Goal: Entertainment & Leisure: Consume media (video, audio)

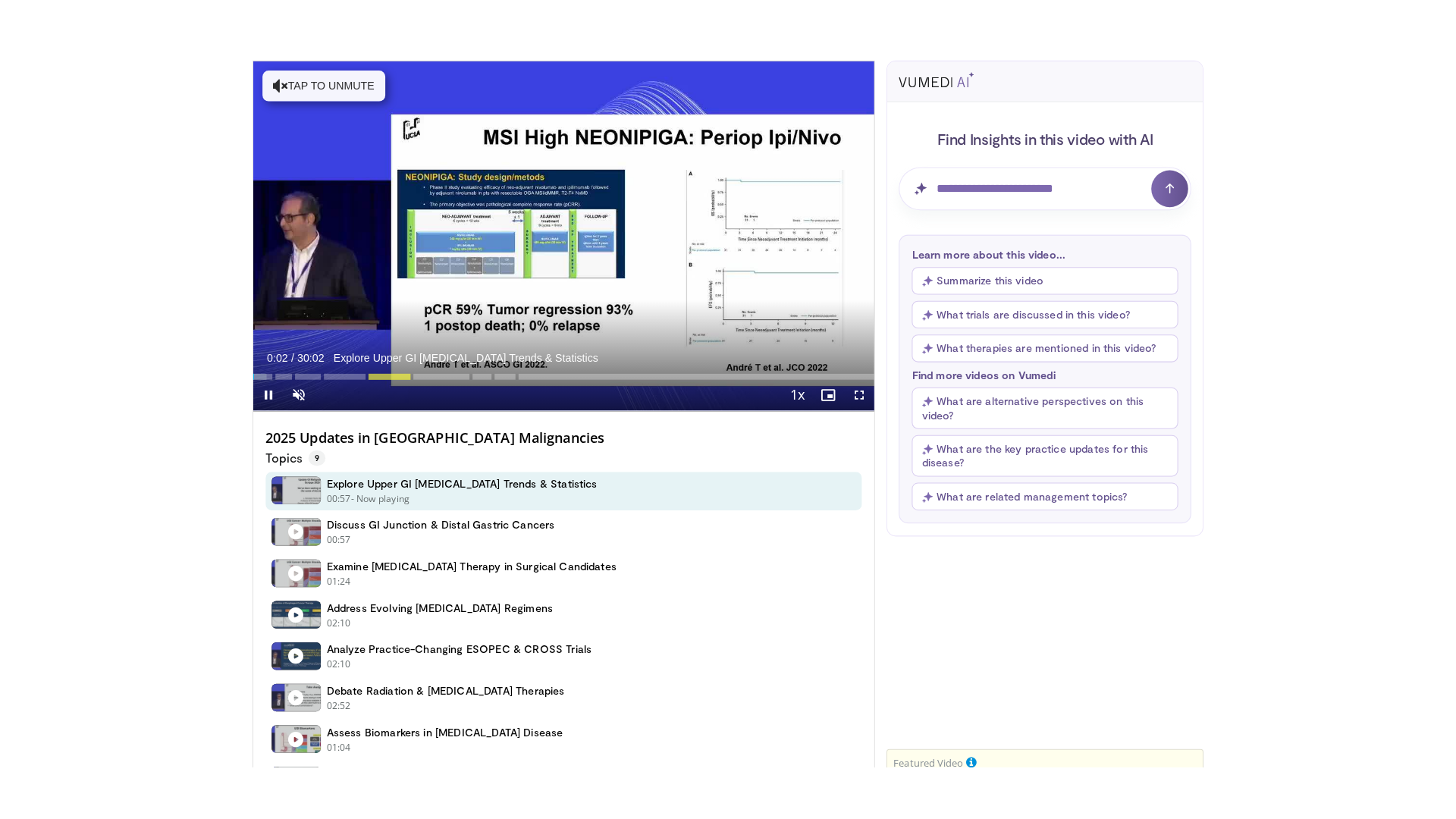
scroll to position [75, 0]
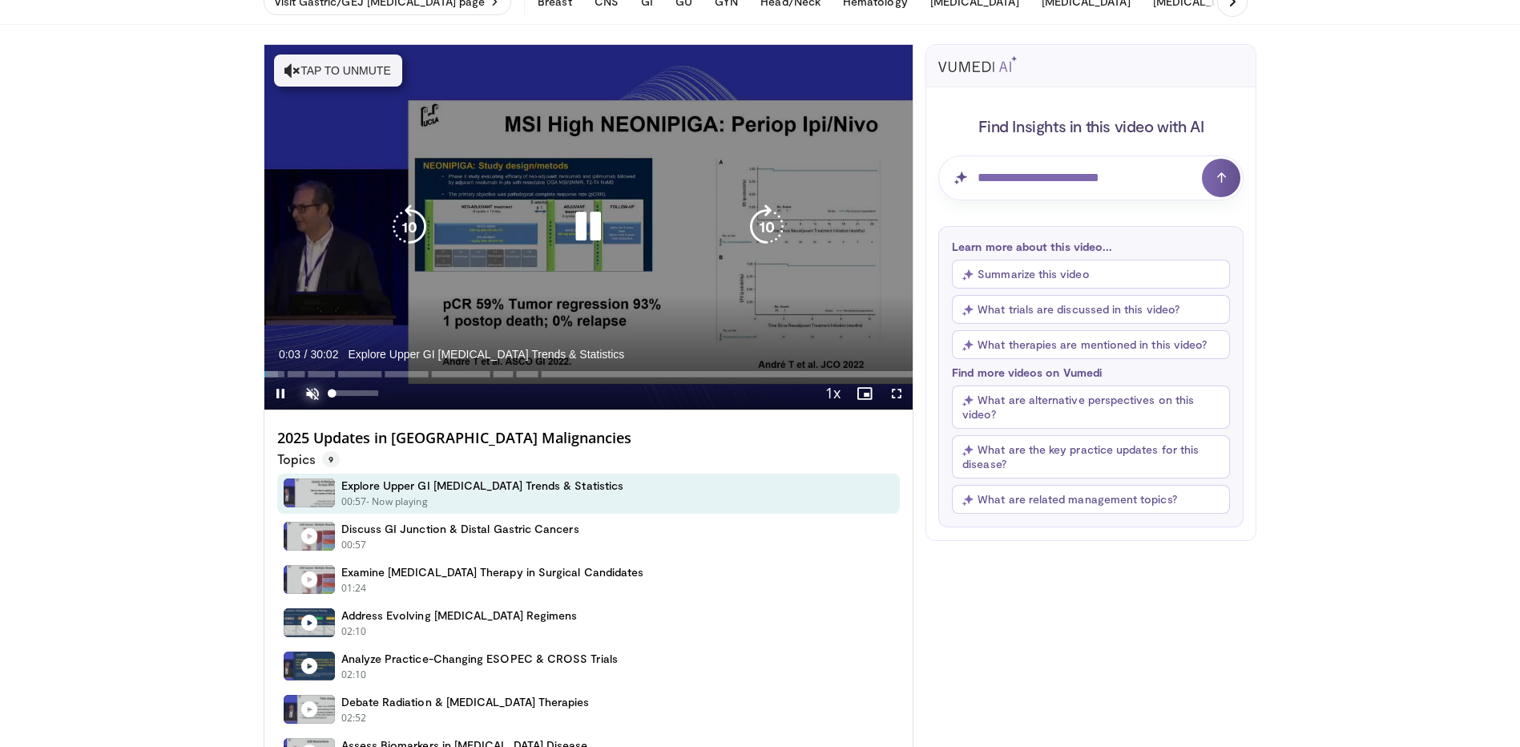
click at [316, 389] on span "Video Player" at bounding box center [312, 393] width 32 height 32
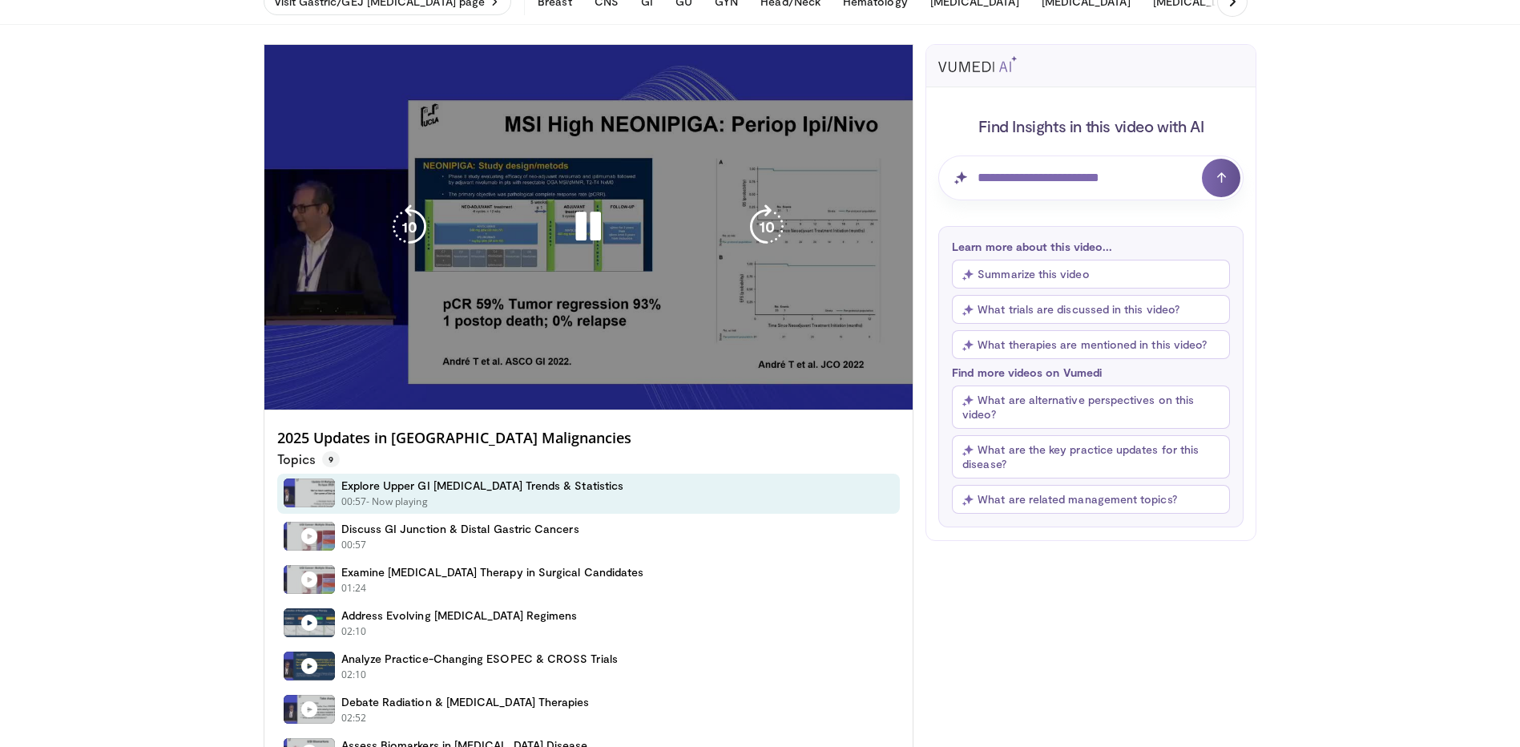
click at [896, 397] on div "10 seconds Tap to unmute" at bounding box center [588, 227] width 649 height 365
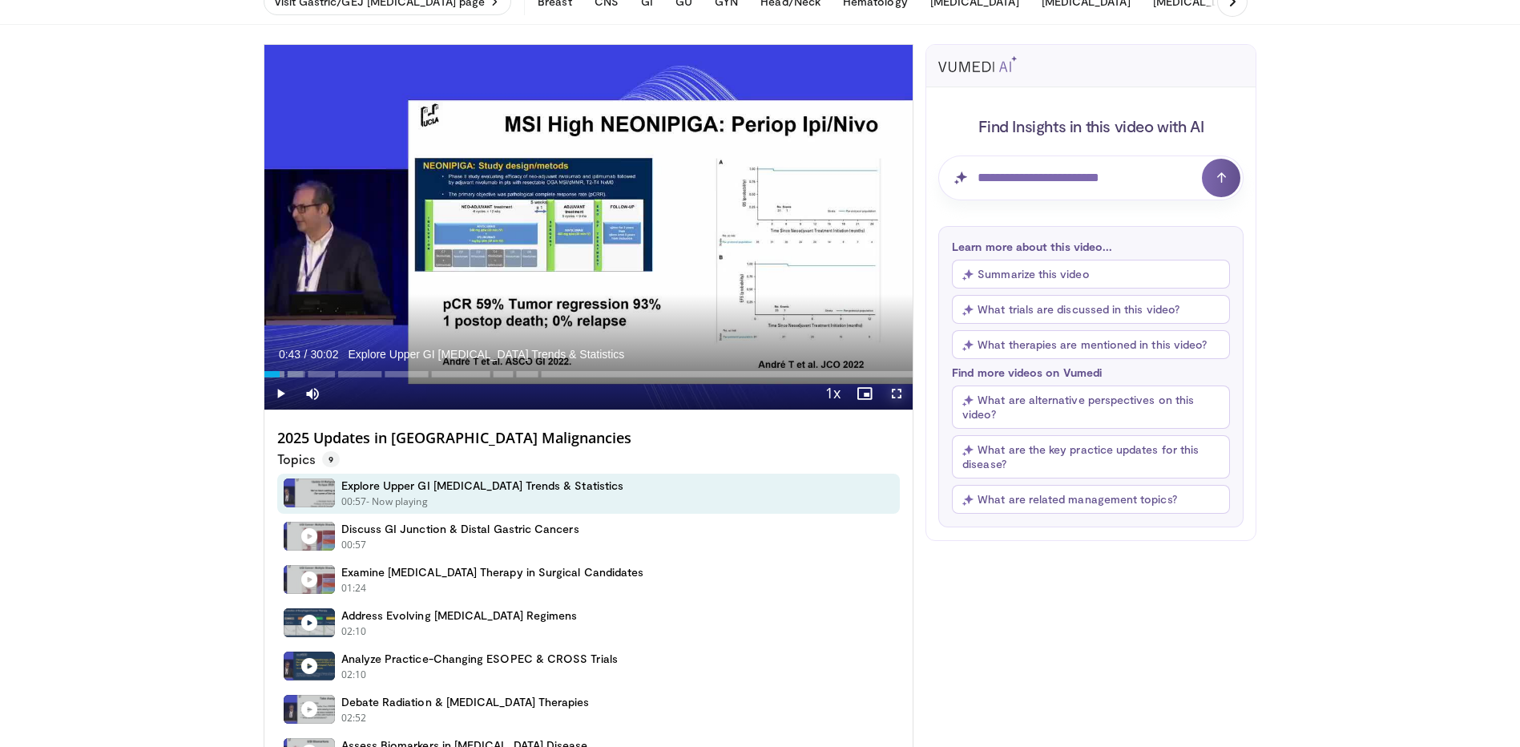
click at [897, 395] on span "Video Player" at bounding box center [897, 393] width 32 height 32
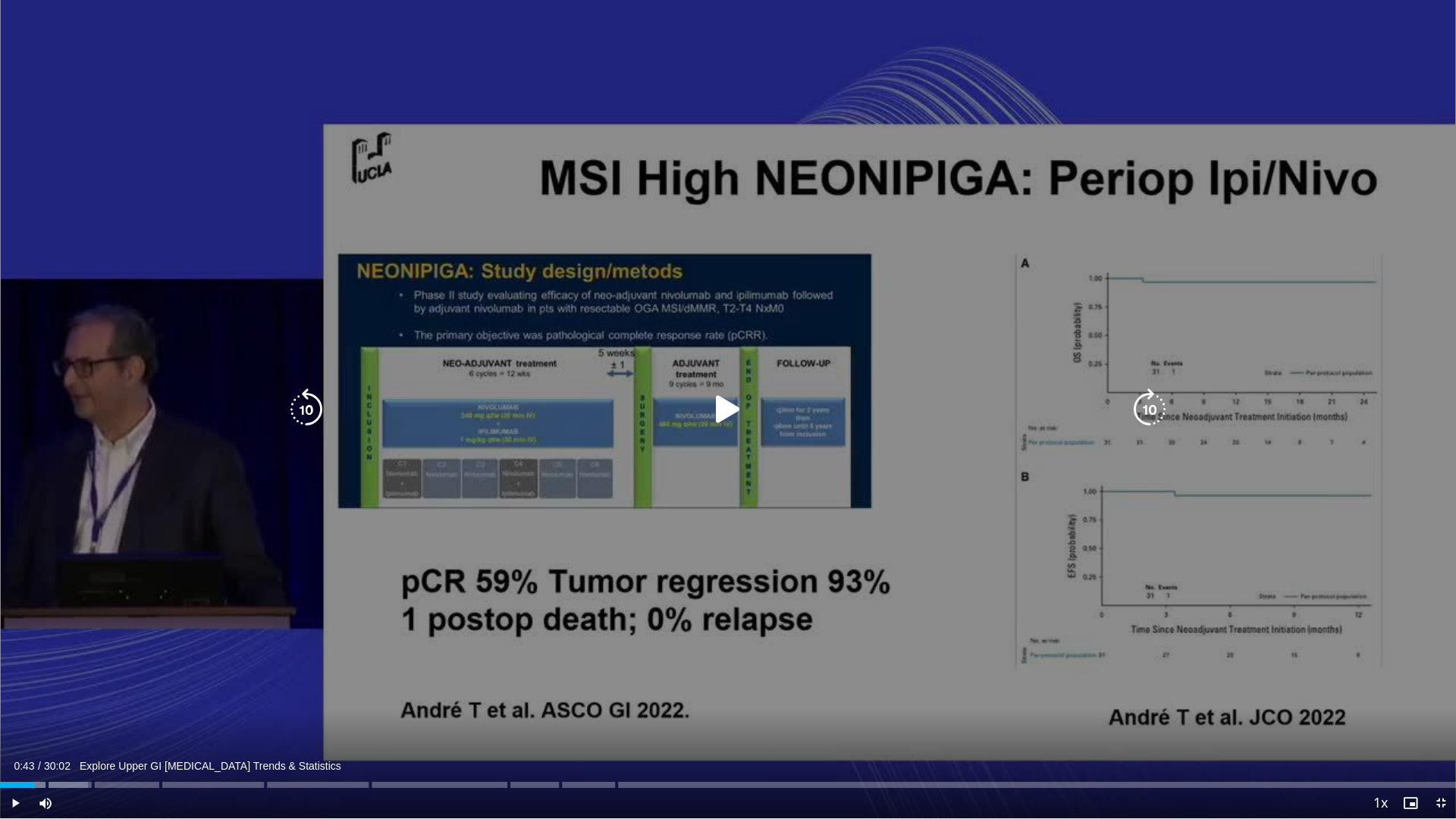
click at [742, 414] on icon "Video Player" at bounding box center [728, 409] width 43 height 43
click at [495, 477] on div "10 seconds Tap to unmute" at bounding box center [728, 409] width 1456 height 819
click at [717, 403] on icon "Video Player" at bounding box center [728, 409] width 43 height 43
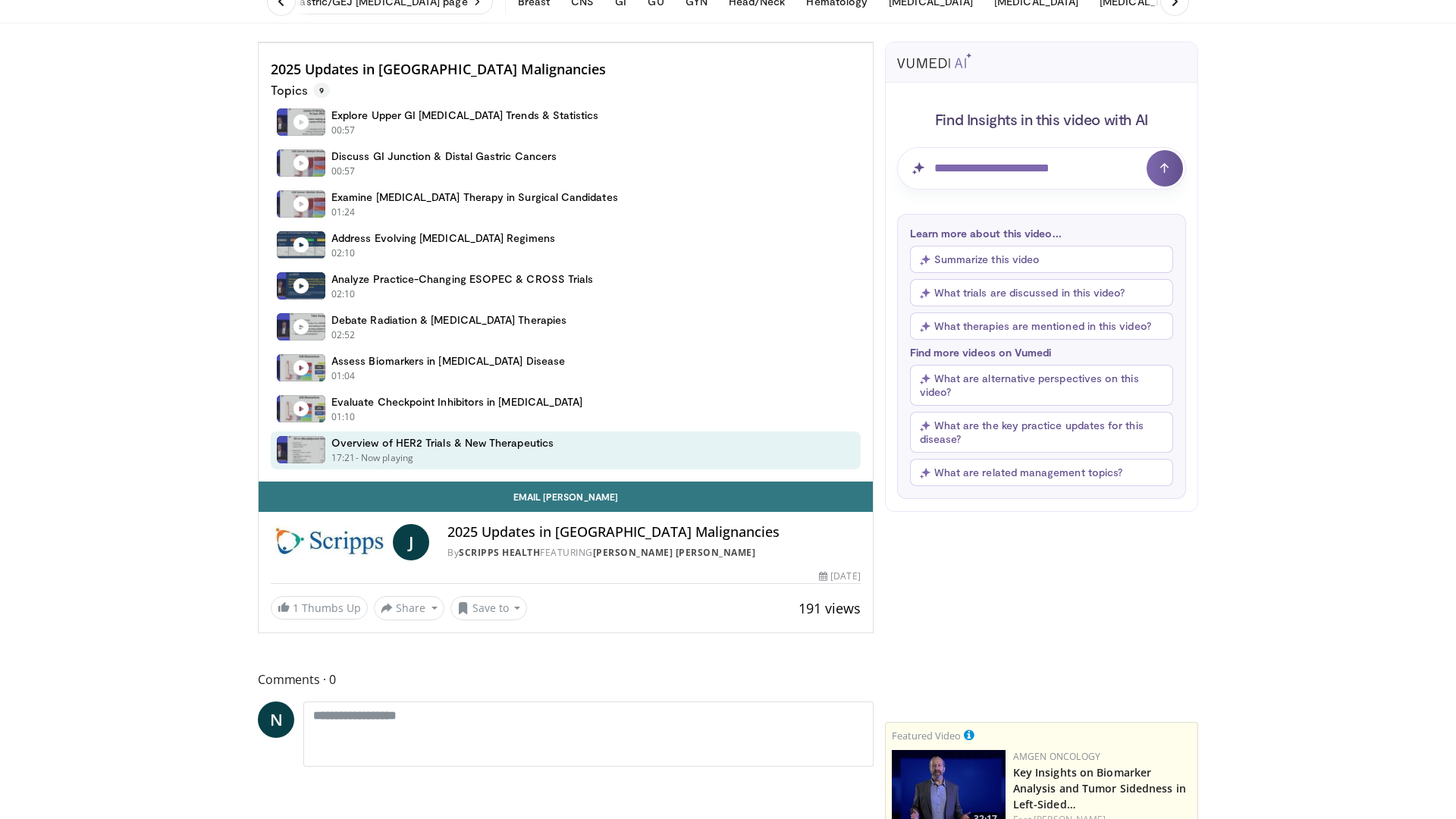
click at [587, 63] on icon "Video Player" at bounding box center [565, 42] width 43 height 43
click at [479, 43] on div "10 seconds Tap to unmute" at bounding box center [565, 43] width 614 height 0
drag, startPoint x: 1205, startPoint y: 51, endPoint x: 1180, endPoint y: 35, distance: 29.7
click at [873, 43] on div "10 seconds Tap to unmute" at bounding box center [565, 43] width 614 height 0
